Goal: Task Accomplishment & Management: Use online tool/utility

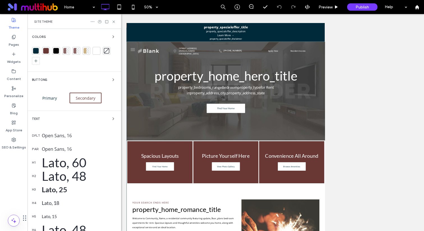
click at [91, 21] on use at bounding box center [93, 21] width 4 height 1
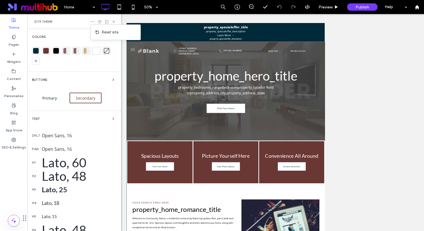
click at [91, 21] on use at bounding box center [93, 21] width 4 height 1
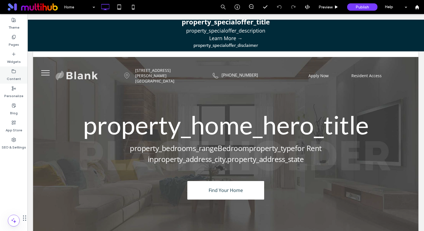
click at [13, 77] on label "Content" at bounding box center [14, 77] width 14 height 8
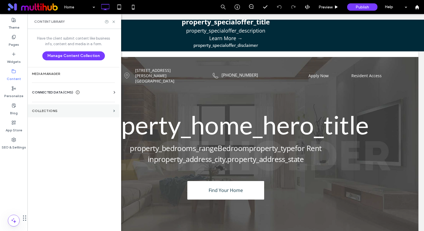
click at [46, 105] on section "Collections" at bounding box center [73, 110] width 92 height 13
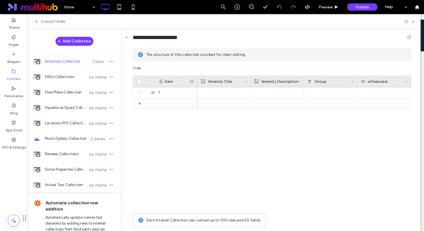
click at [62, 59] on span "Amenities Collection" at bounding box center [66, 62] width 42 height 6
click at [160, 136] on div "+ 1" at bounding box center [272, 148] width 279 height 123
click at [14, 38] on icon at bounding box center [13, 37] width 4 height 4
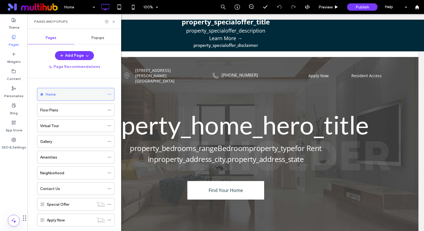
click at [62, 93] on div "Home" at bounding box center [75, 94] width 59 height 6
click at [112, 21] on icon at bounding box center [114, 22] width 4 height 4
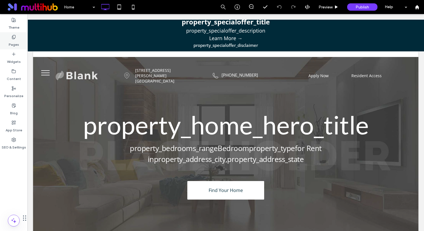
click at [15, 38] on use at bounding box center [13, 37] width 3 height 4
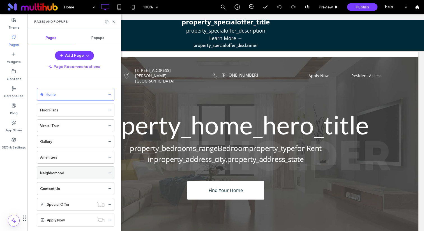
click at [68, 170] on div "Neighborhood" at bounding box center [72, 173] width 64 height 6
click at [114, 21] on icon at bounding box center [114, 22] width 4 height 4
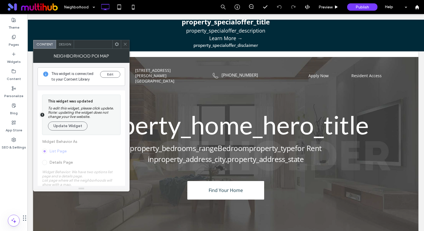
click at [126, 45] on icon at bounding box center [125, 44] width 4 height 4
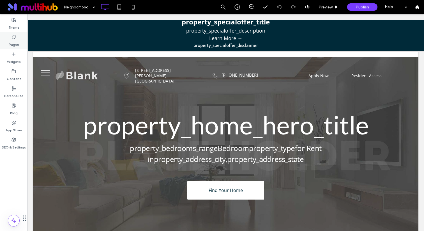
click at [13, 40] on label "Pages" at bounding box center [14, 43] width 10 height 8
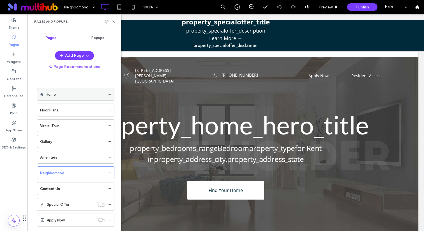
click at [61, 93] on div "Home" at bounding box center [75, 94] width 59 height 6
click at [113, 21] on use at bounding box center [113, 21] width 2 height 2
